Goal: Check status: Check status

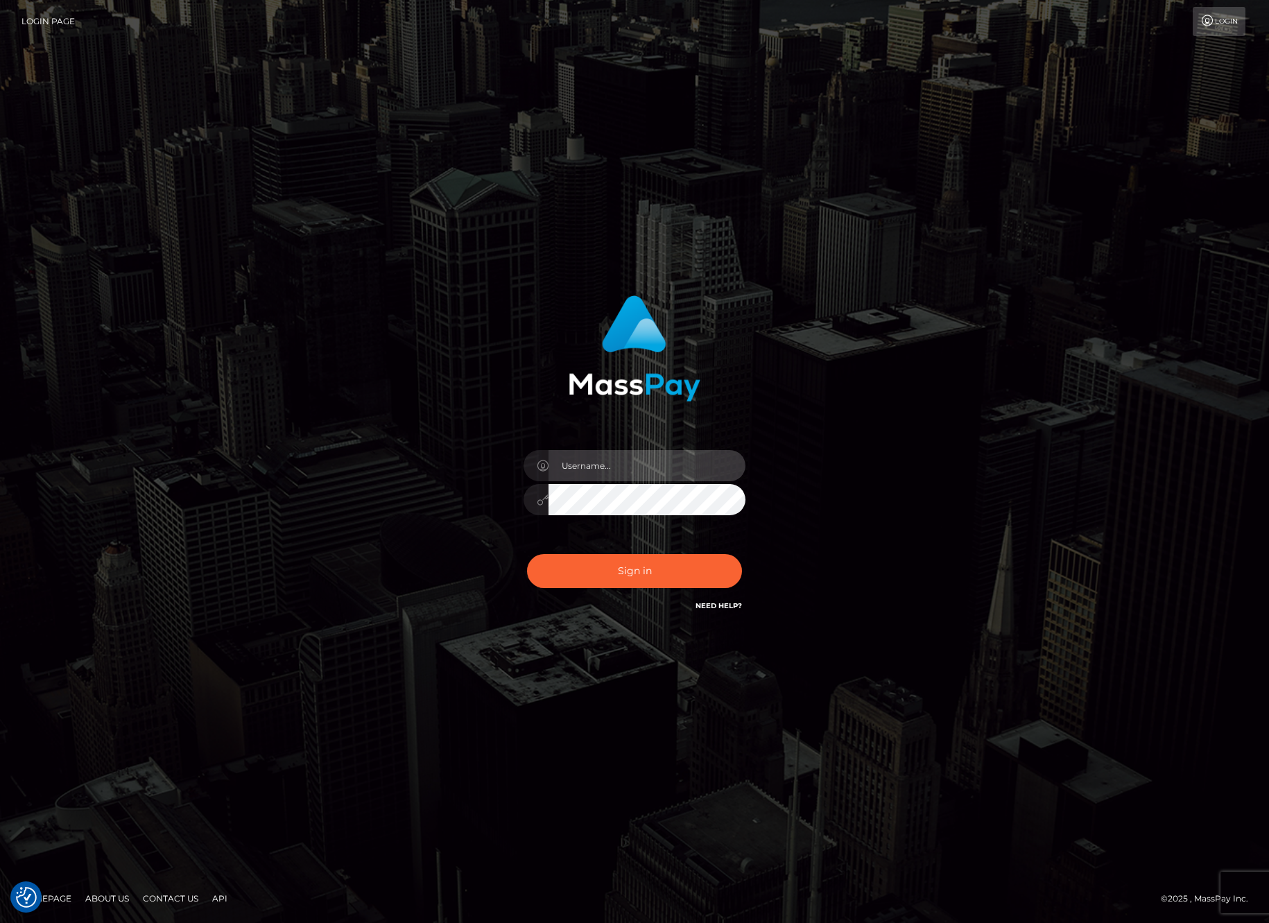
click at [640, 471] on input "text" at bounding box center [646, 465] width 197 height 31
type input "bryan.ziel"
click at [633, 569] on button "Sign in" at bounding box center [634, 571] width 215 height 34
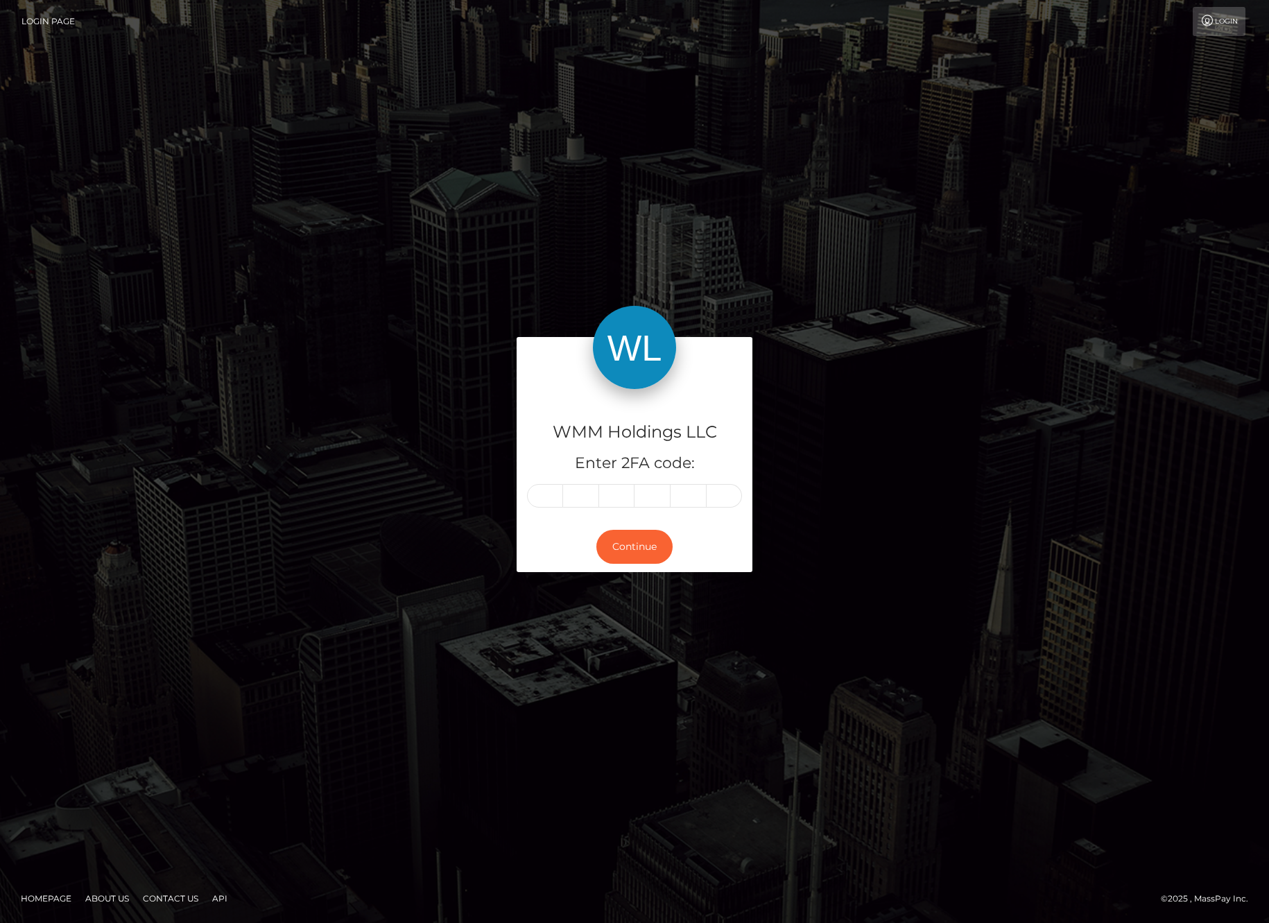
click at [544, 487] on input "text" at bounding box center [545, 496] width 36 height 24
type input "7"
type input "0"
type input "7"
type input "2"
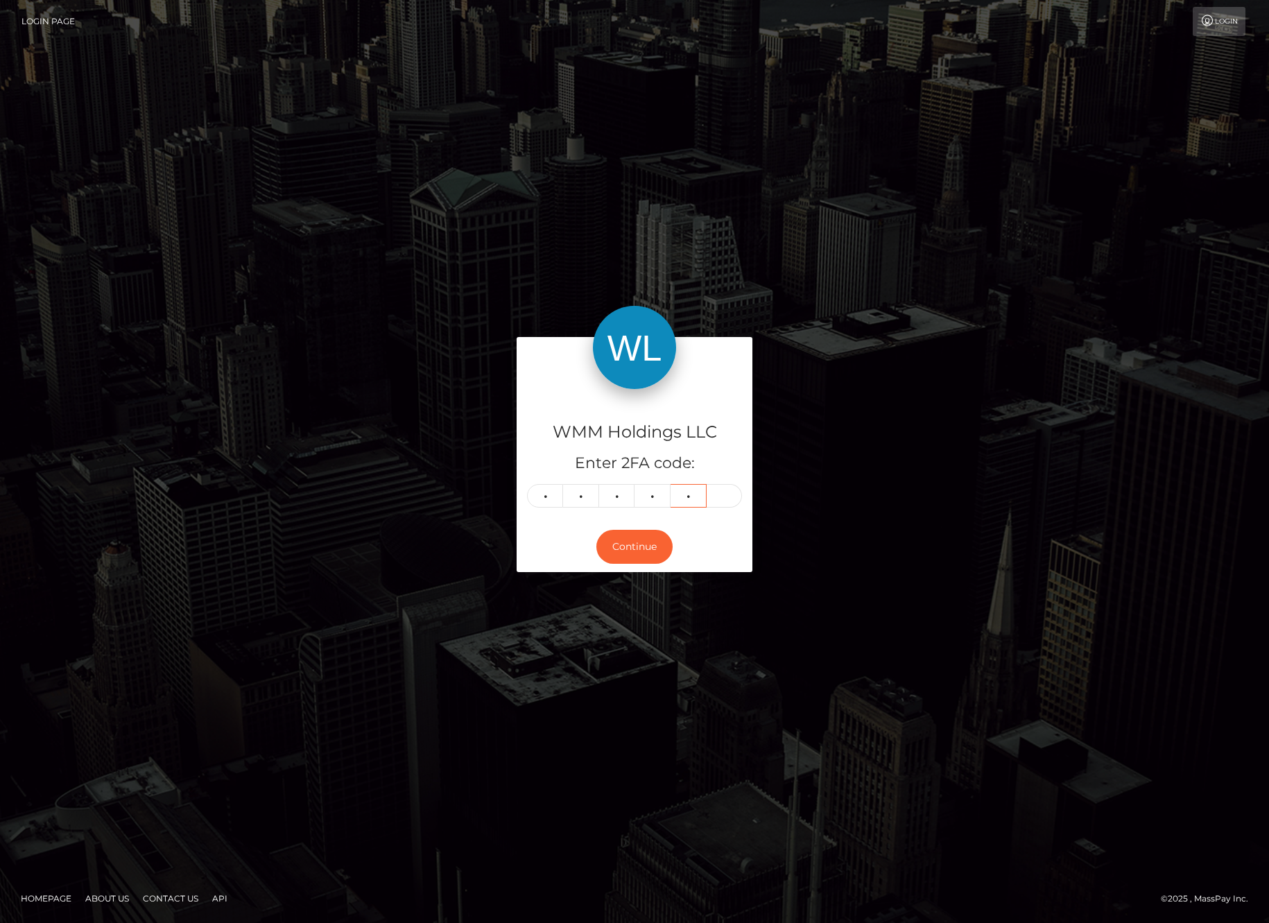
type input "0"
type input "8"
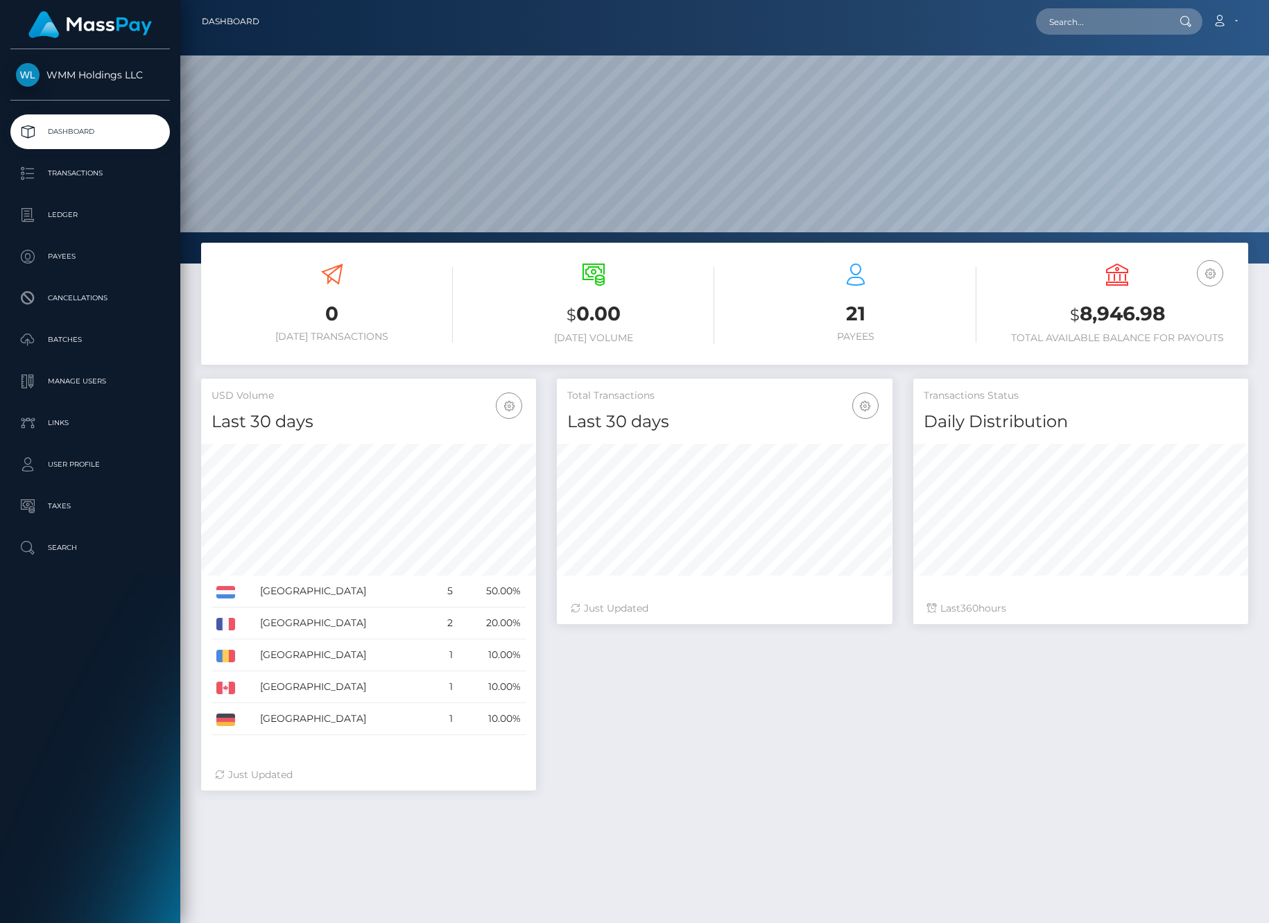
scroll to position [246, 336]
click at [70, 218] on p "Ledger" at bounding box center [90, 215] width 148 height 21
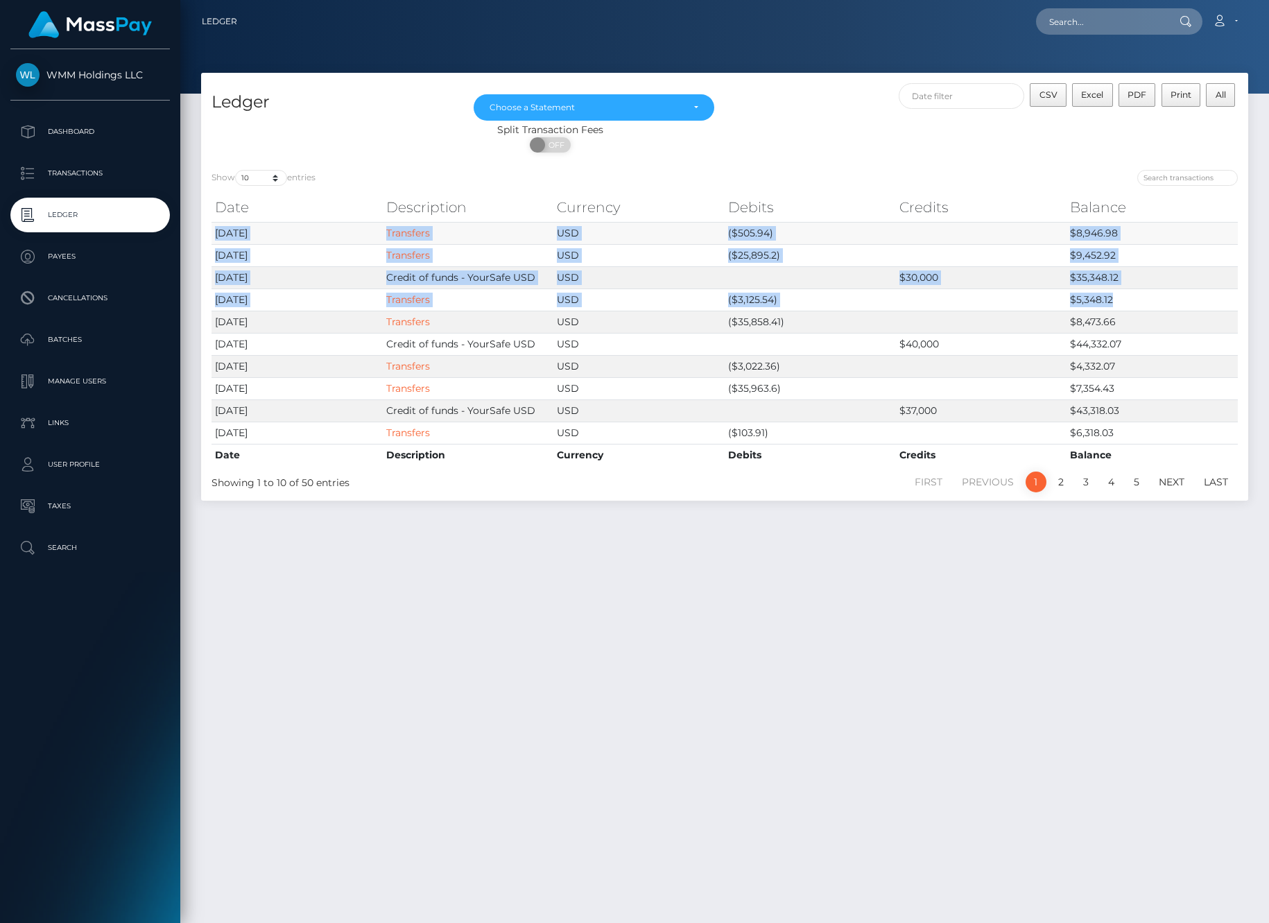
drag, startPoint x: 1125, startPoint y: 300, endPoint x: 215, endPoint y: 234, distance: 912.1
click at [215, 234] on tbody "[DATE] Transfers USD ($505.94) $8,946.98 [DATE] Transfers USD ($25,895.2) $9,45…" at bounding box center [724, 333] width 1026 height 222
copy tbody "[DATE] Transfers USD ($505.94) $8,946.98 [DATE] Transfers USD ($25,895.2) $9,45…"
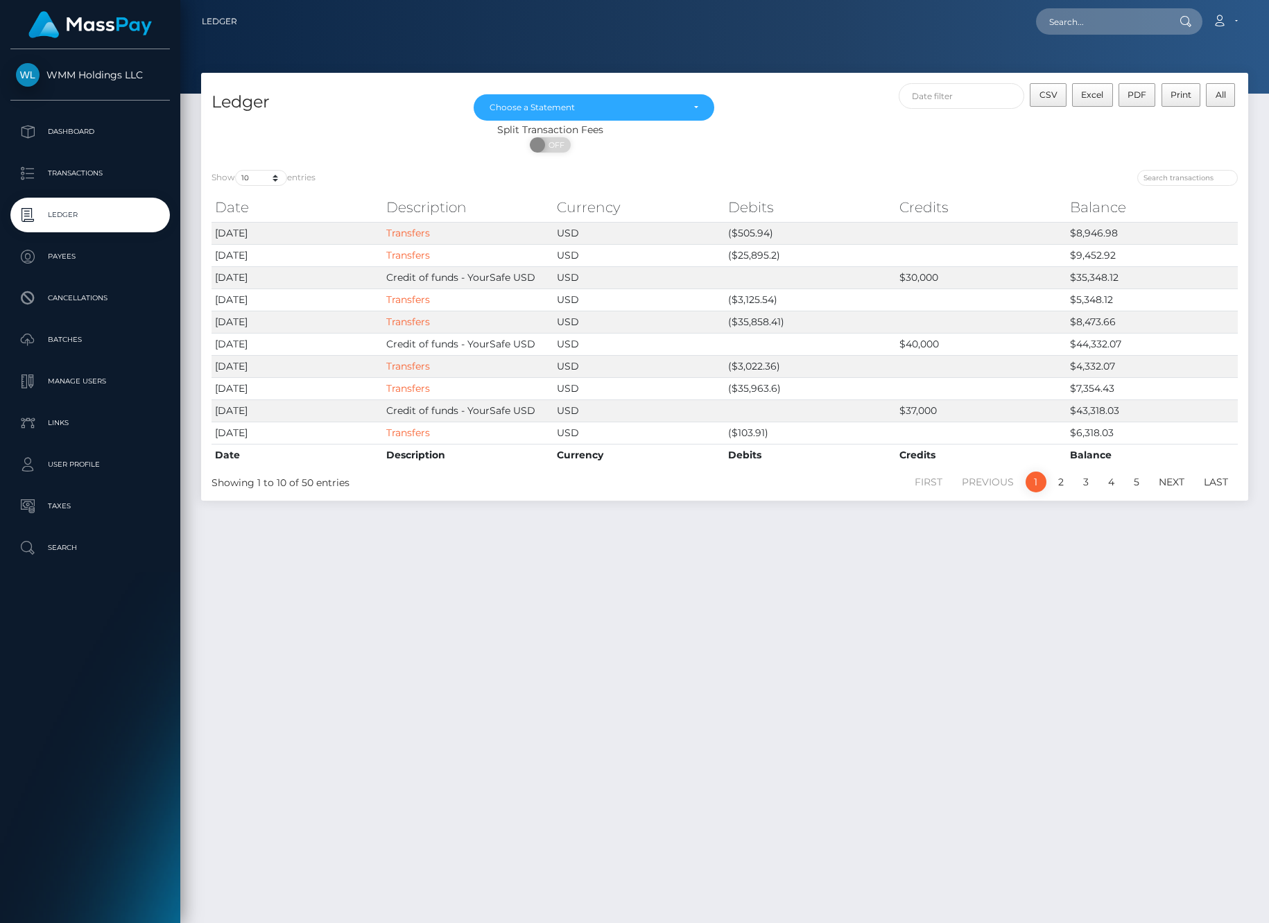
click at [642, 533] on div "Ledger [DATE] [DATE] [DATE] [DATE] [DATE] [DATE] [DATE] [DATE] [DATE] [DATE] [D…" at bounding box center [724, 492] width 1089 height 838
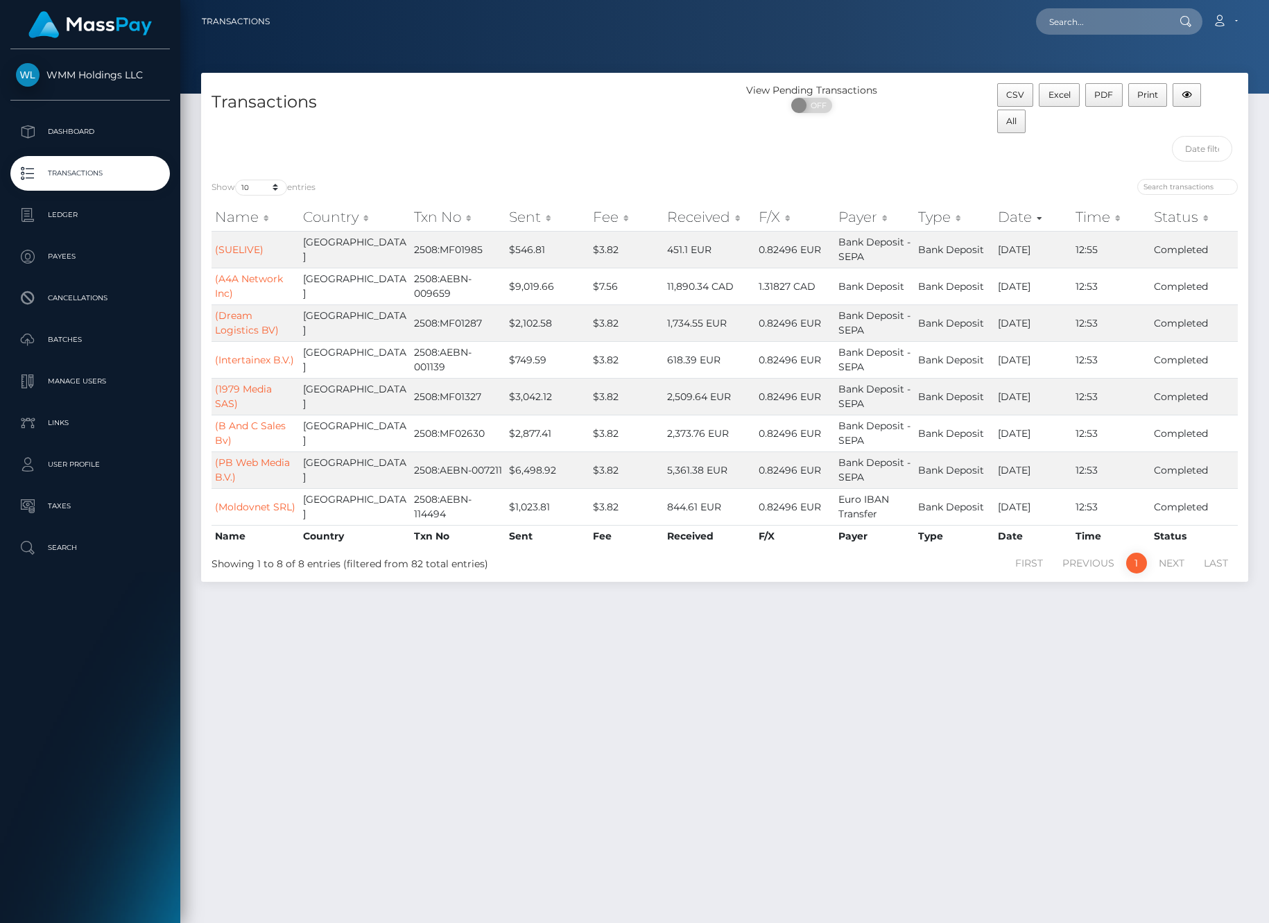
click at [508, 700] on div "Transactions View Pending Transactions ON OFF CSV Excel PDF Print All Show 10 2…" at bounding box center [724, 492] width 1089 height 838
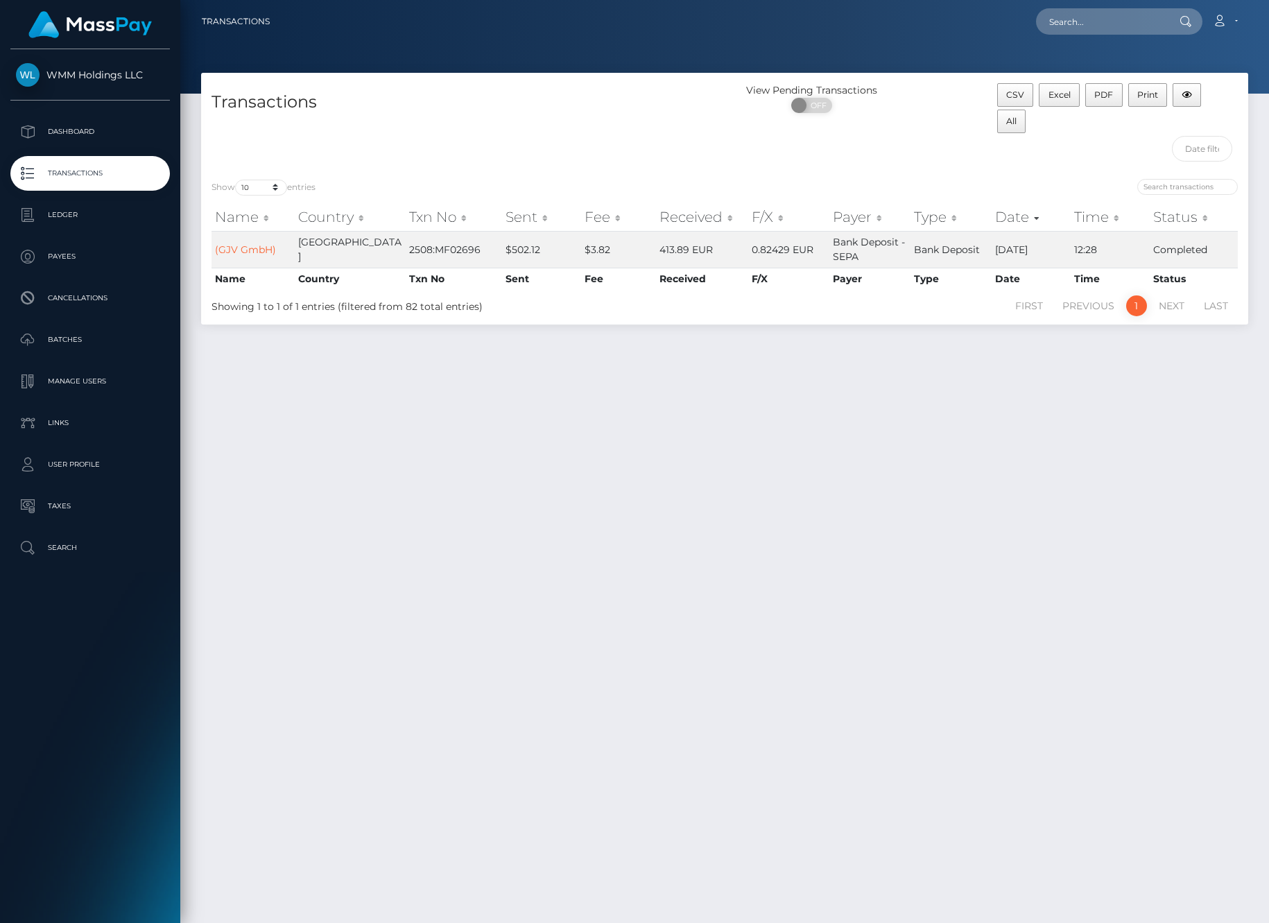
drag, startPoint x: 1104, startPoint y: 496, endPoint x: 1103, endPoint y: 485, distance: 11.1
click at [1104, 496] on div "Transactions View Pending Transactions ON OFF CSV Excel PDF Print All Show 10 2…" at bounding box center [724, 492] width 1089 height 838
